Goal: Task Accomplishment & Management: Manage account settings

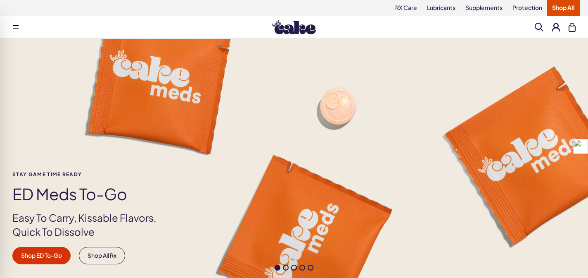
click at [556, 28] on button at bounding box center [556, 27] width 9 height 9
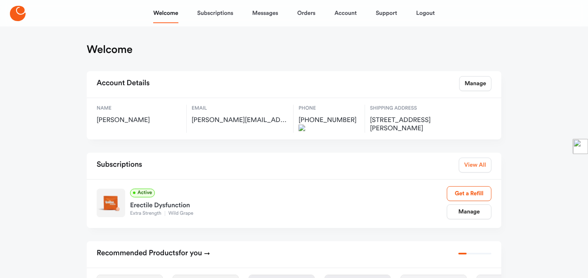
click at [469, 170] on link "View All" at bounding box center [475, 164] width 33 height 15
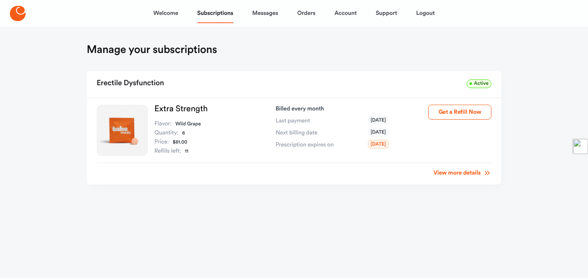
click at [466, 174] on link "View more details" at bounding box center [463, 173] width 58 height 8
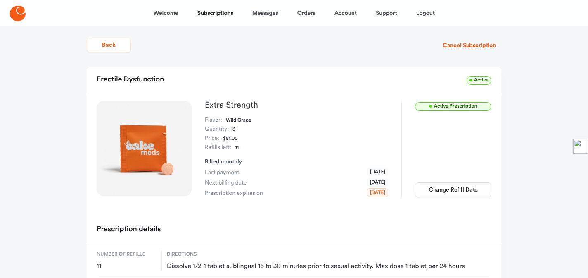
scroll to position [6, 0]
click at [304, 14] on link "Orders" at bounding box center [306, 13] width 18 height 20
